Goal: Browse casually

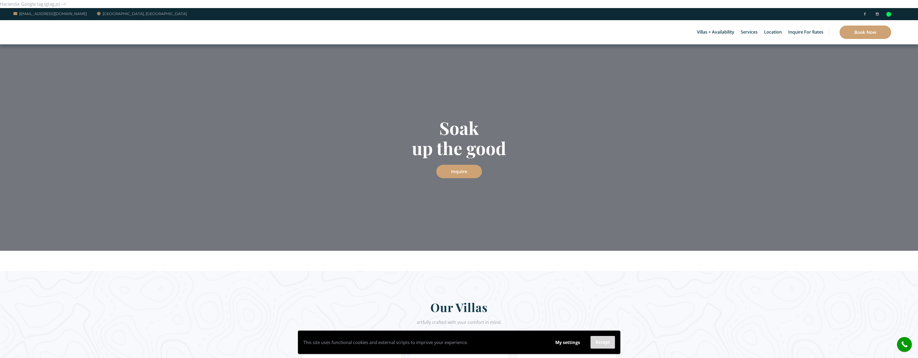
click at [603, 342] on button "Accept" at bounding box center [603, 342] width 24 height 13
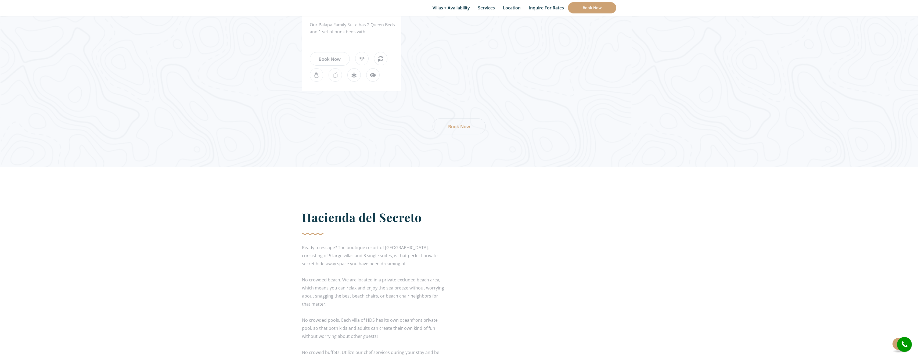
scroll to position [2447, 0]
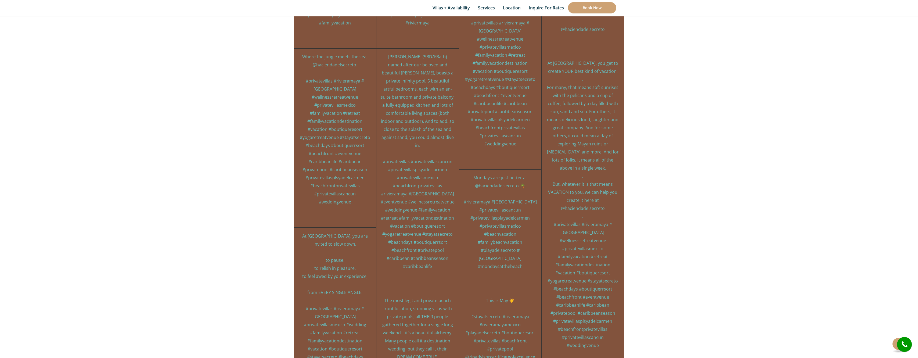
click at [590, 179] on p "At [GEOGRAPHIC_DATA], you get to create YOUR best kind of vacation. . For many,…" at bounding box center [583, 204] width 74 height 290
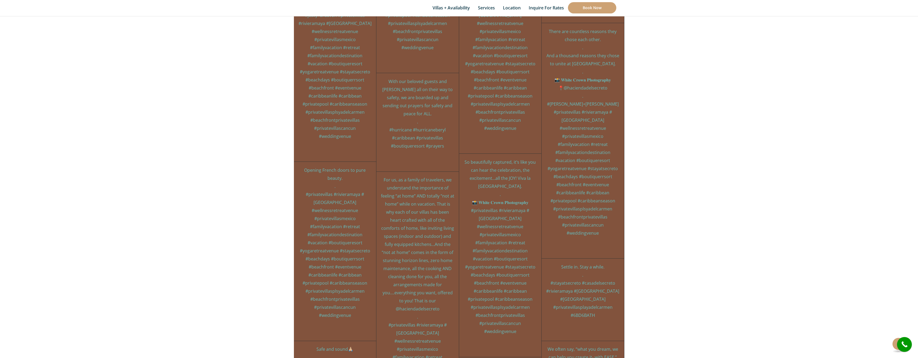
scroll to position [2244, 0]
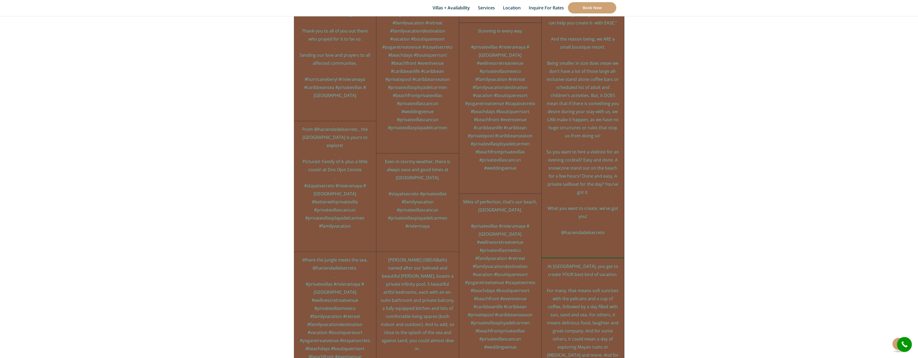
click at [542, 179] on div "haciendadelsecreto 15mo We often say, “what you dream, we can help you create i…" at bounding box center [583, 132] width 82 height 251
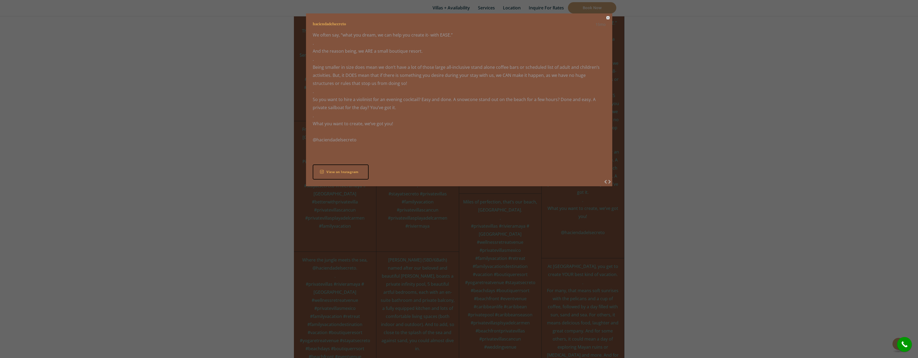
click at [608, 17] on button "Close" at bounding box center [607, 17] width 3 height 3
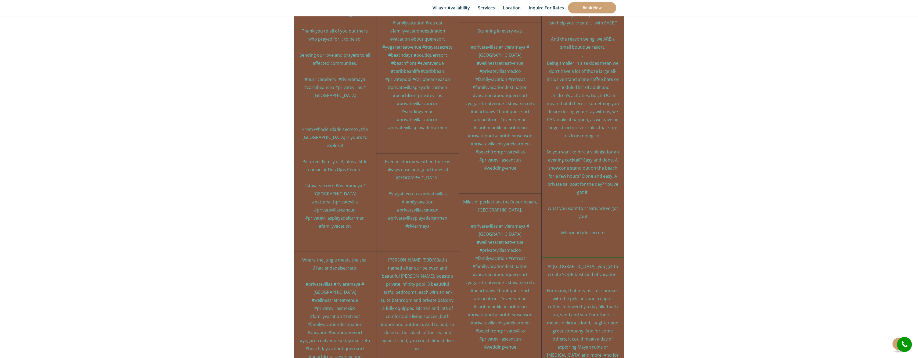
click at [558, 186] on p "We often say, “what you dream, we can help you create it- with EASE.” . And the…" at bounding box center [583, 124] width 74 height 226
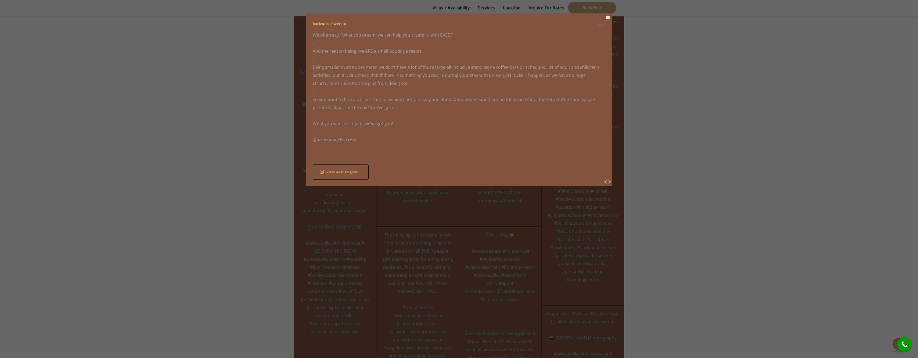
scroll to position [2486, 0]
click at [608, 18] on button "Close" at bounding box center [607, 17] width 3 height 3
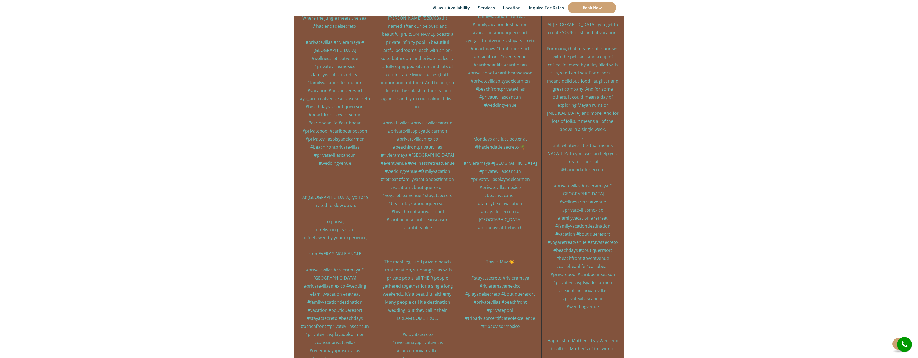
scroll to position [1910, 0]
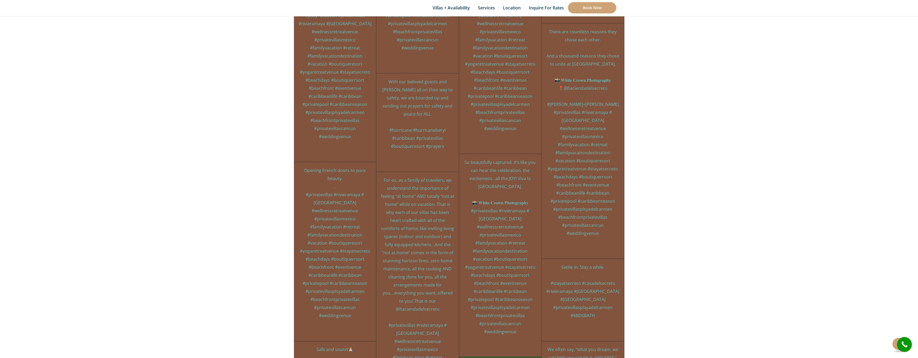
click at [523, 179] on p "So beautifully captured, it’s like you can hear the celebration, the excitement…" at bounding box center [500, 246] width 74 height 177
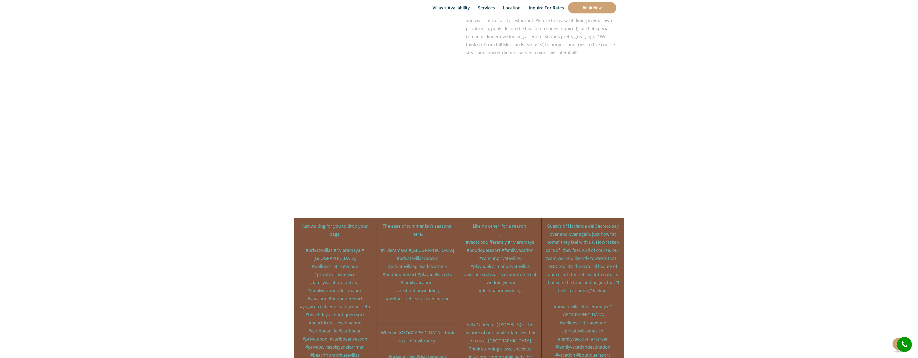
scroll to position [2687, 0]
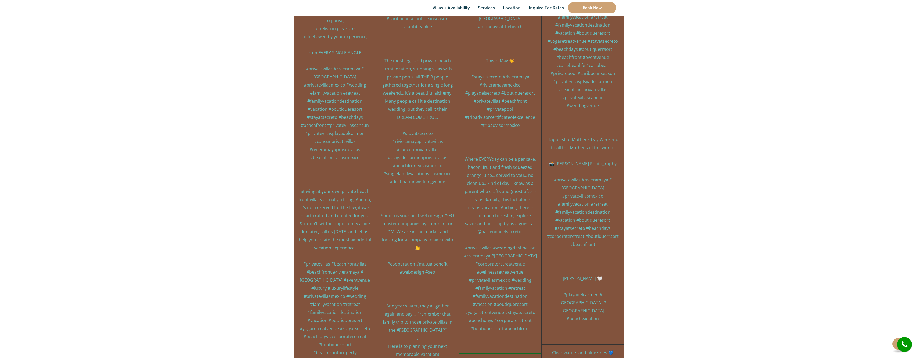
click at [481, 179] on p "Where EVERYday can be a pancake, bacon, fruit and fresh squeezed orange juice… …" at bounding box center [500, 243] width 74 height 177
